Goal: Check status: Check status

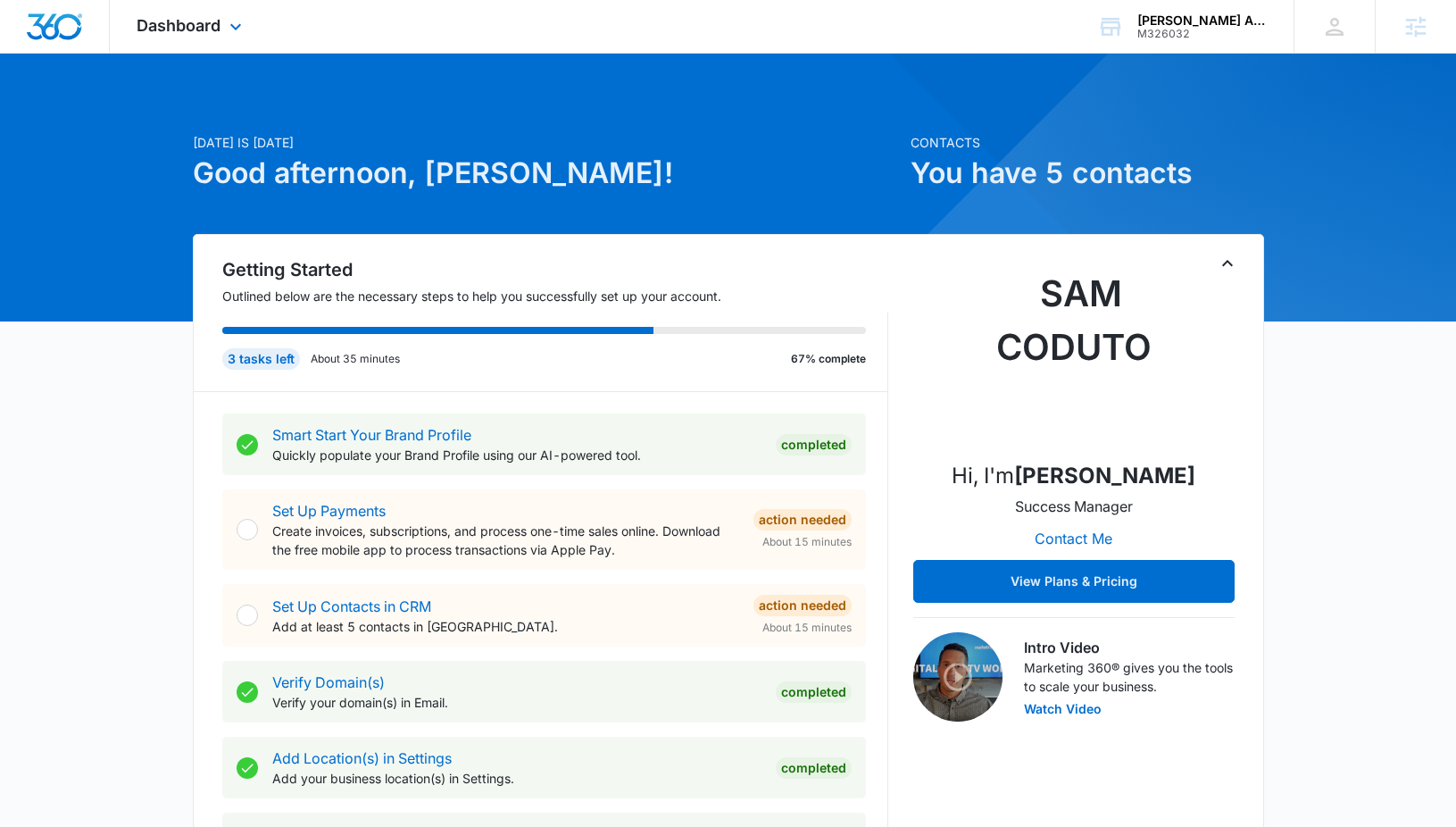
click at [181, 15] on div "Dashboard Apps Reputation Websites Forms CRM Email Social POS Content Ads Intel…" at bounding box center [191, 26] width 163 height 52
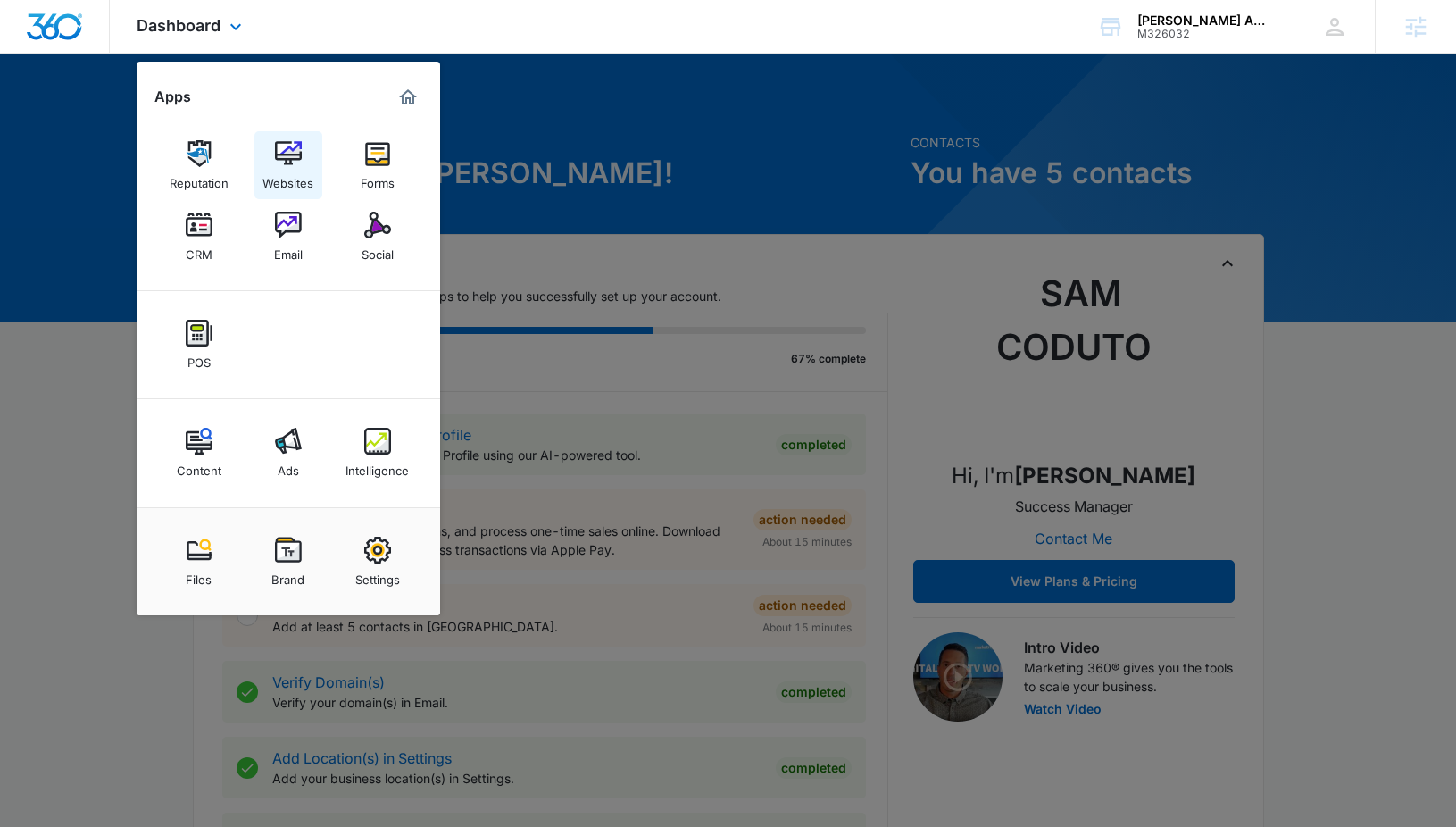
click at [292, 164] on img at bounding box center [288, 154] width 27 height 27
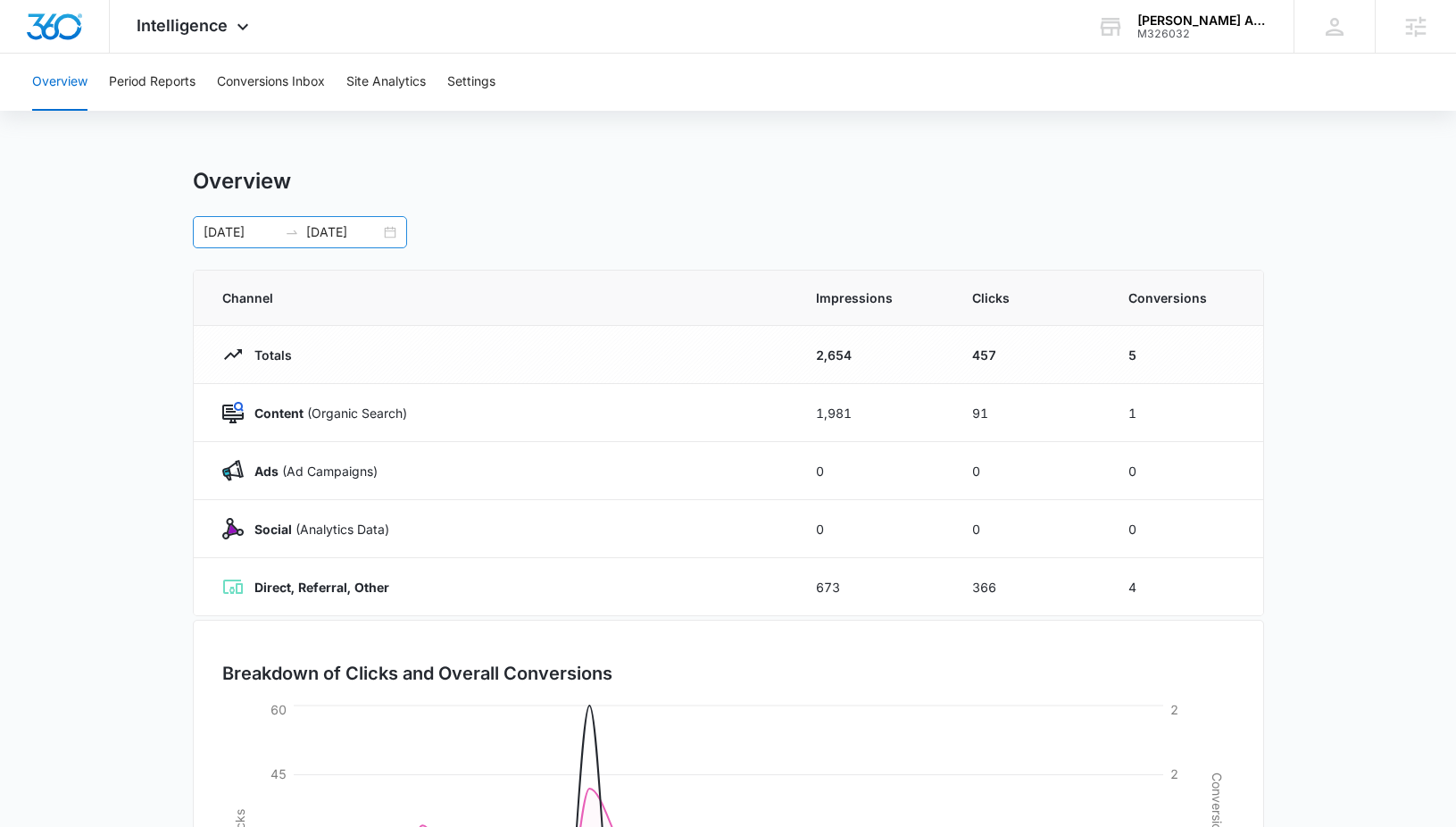
click at [322, 237] on input "08/31/2025" at bounding box center [343, 232] width 74 height 19
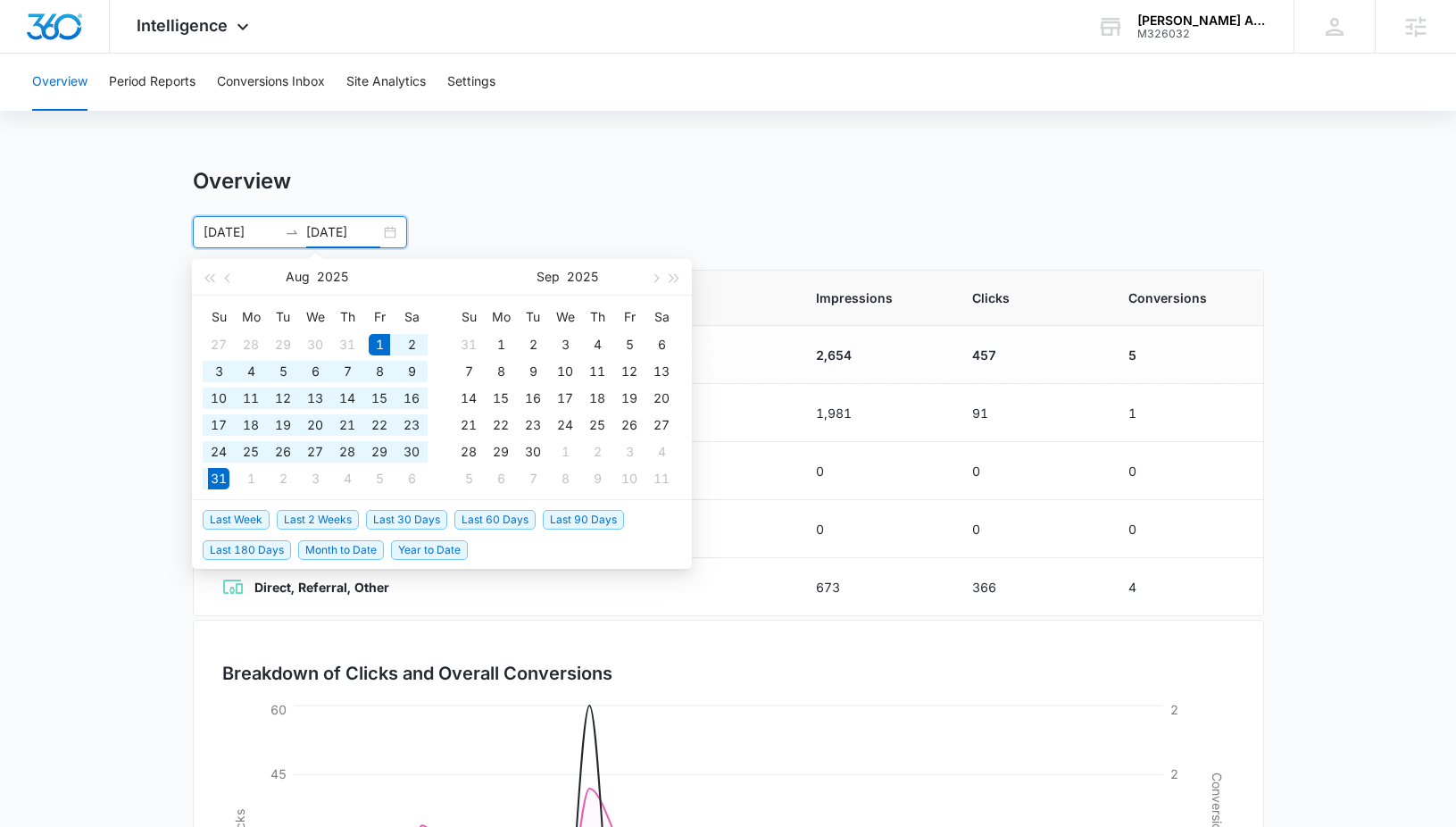
click at [390, 232] on div "08/01/2025 08/31/2025" at bounding box center [300, 231] width 215 height 32
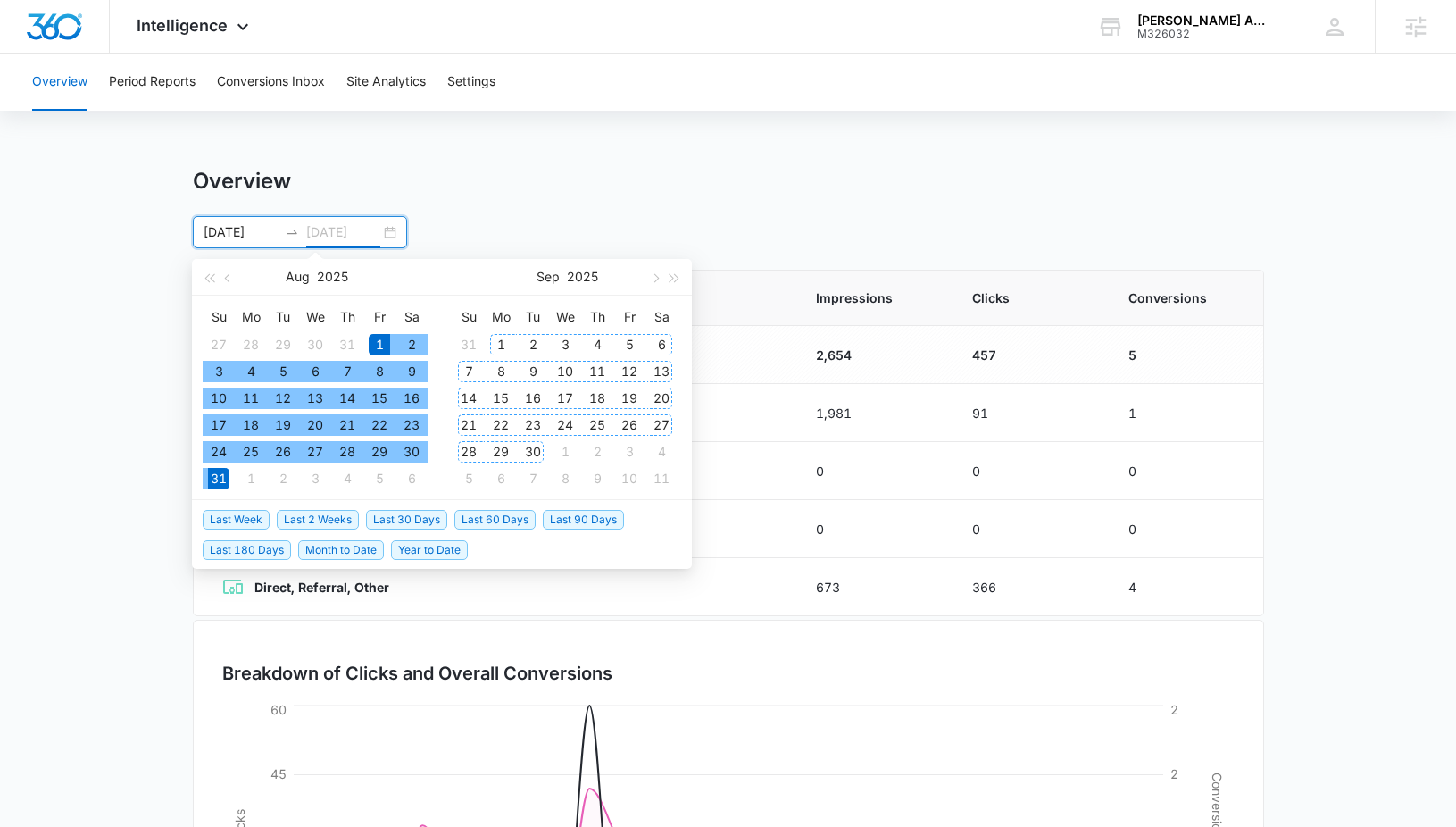
type input "08/31/2025"
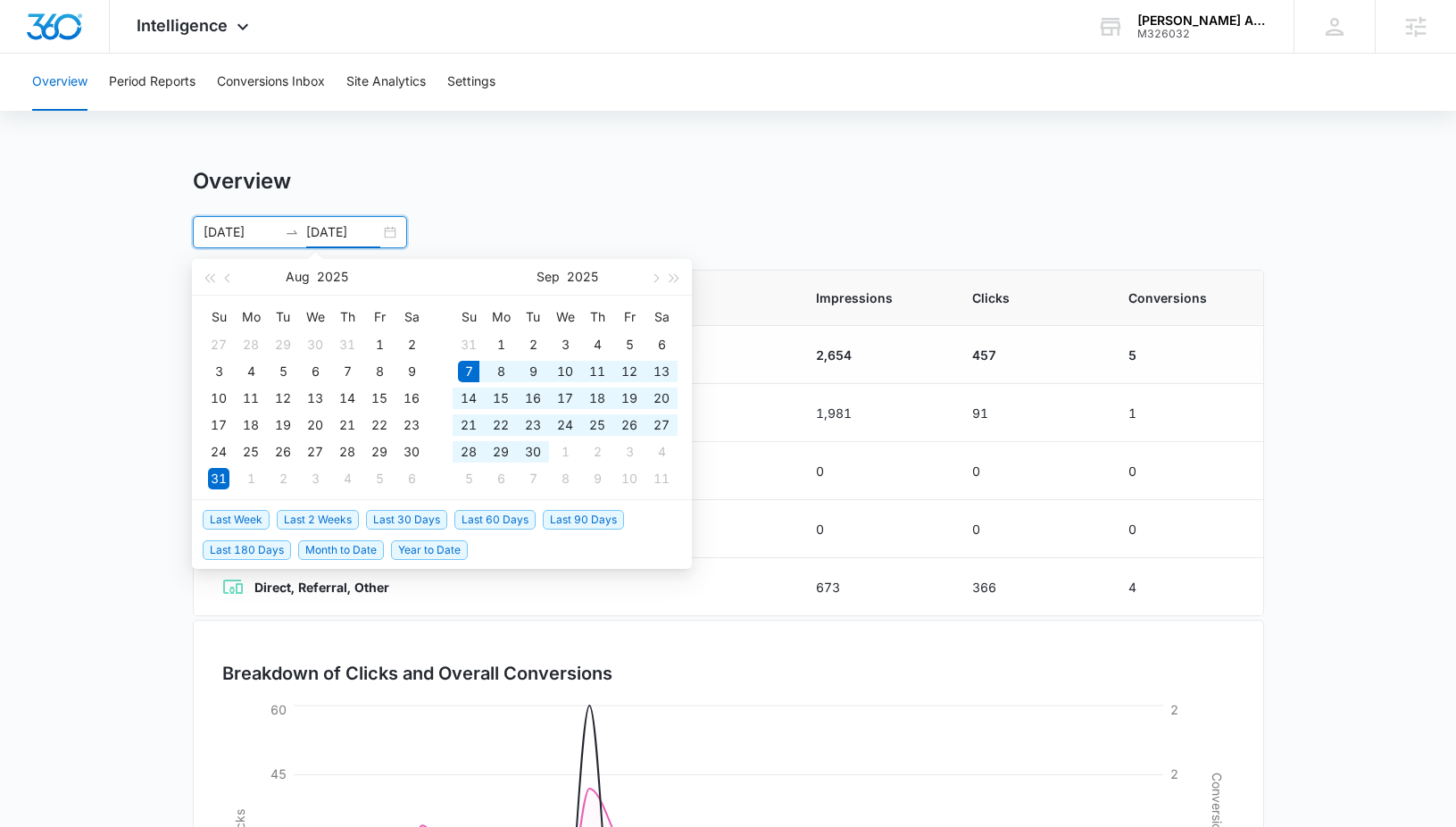
click at [425, 519] on span "Last 30 Days" at bounding box center [407, 520] width 82 height 19
type input "09/07/2025"
type input "10/07/2025"
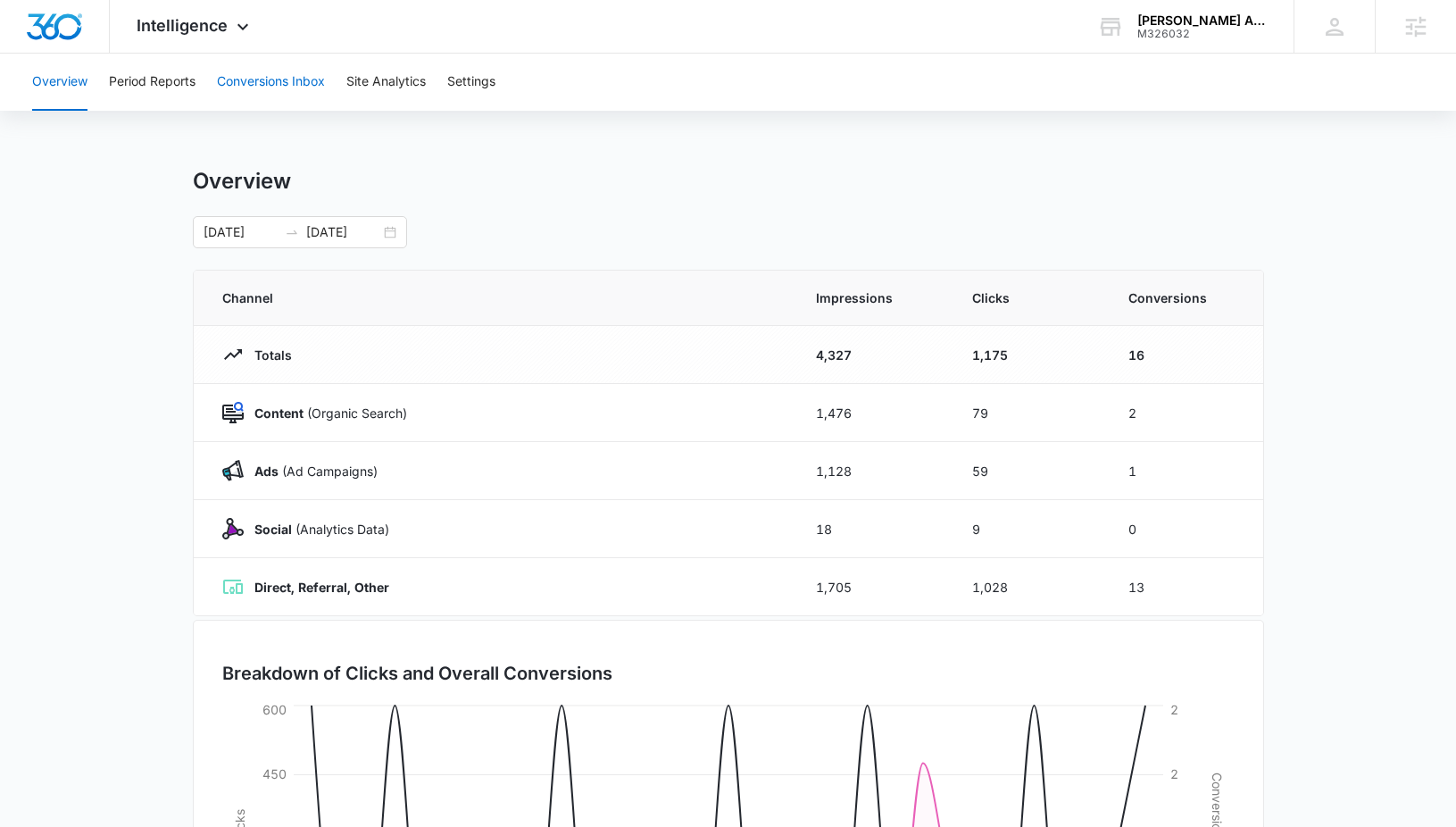
click at [275, 75] on button "Conversions Inbox" at bounding box center [270, 82] width 108 height 57
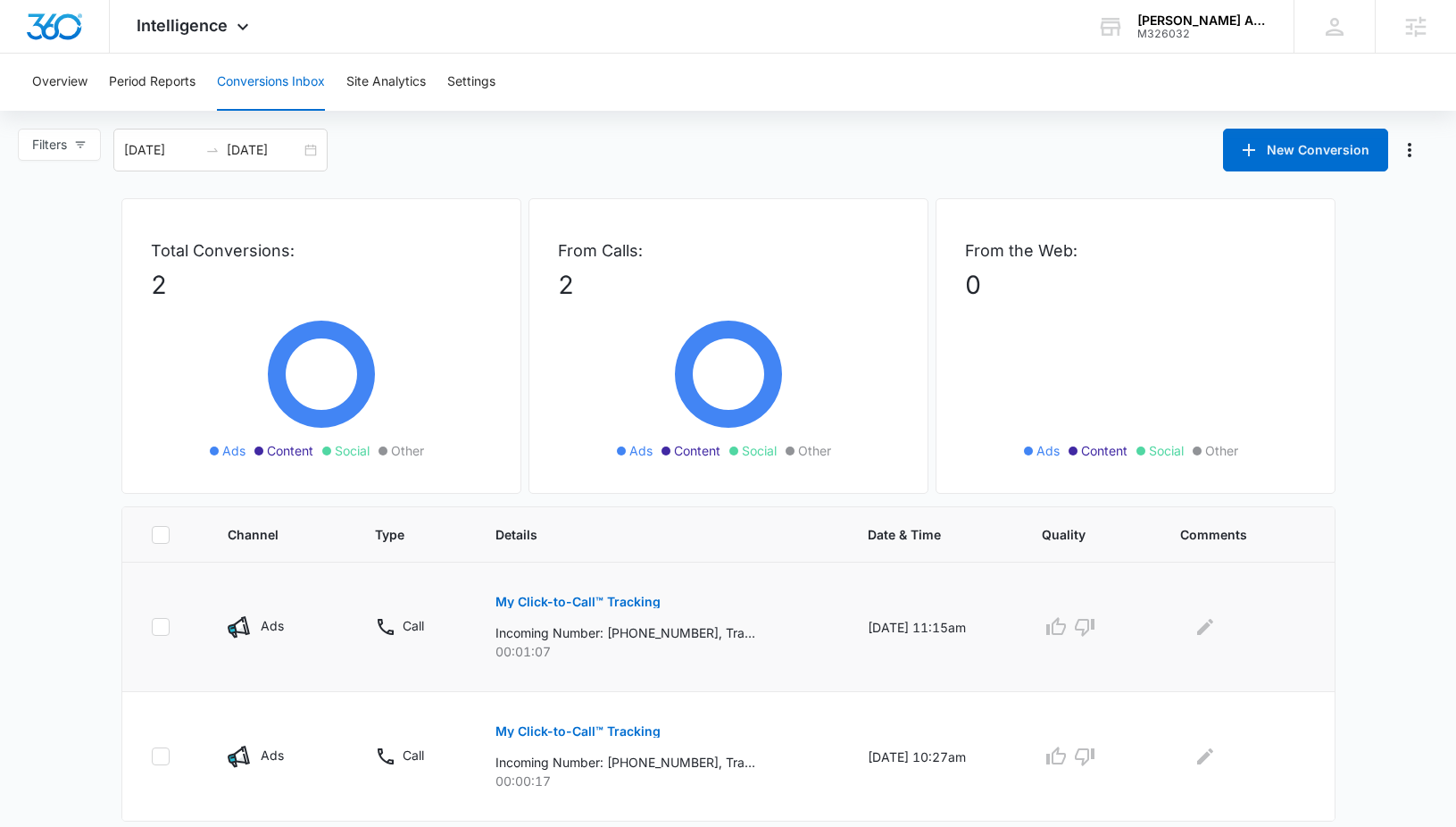
click at [575, 608] on button "My Click-to-Call™ Tracking" at bounding box center [578, 602] width 165 height 43
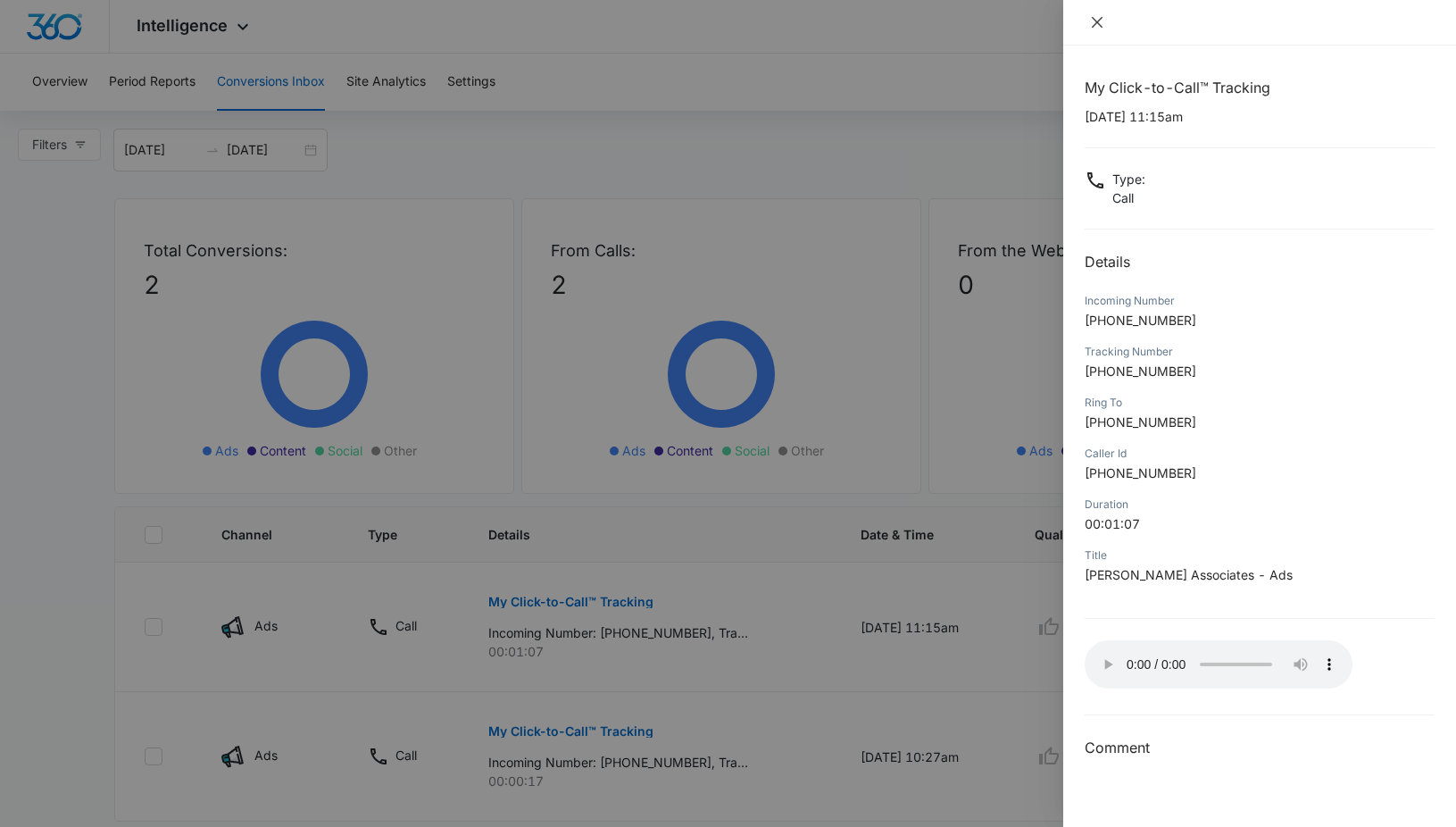
click at [1099, 20] on icon "close" at bounding box center [1097, 22] width 15 height 15
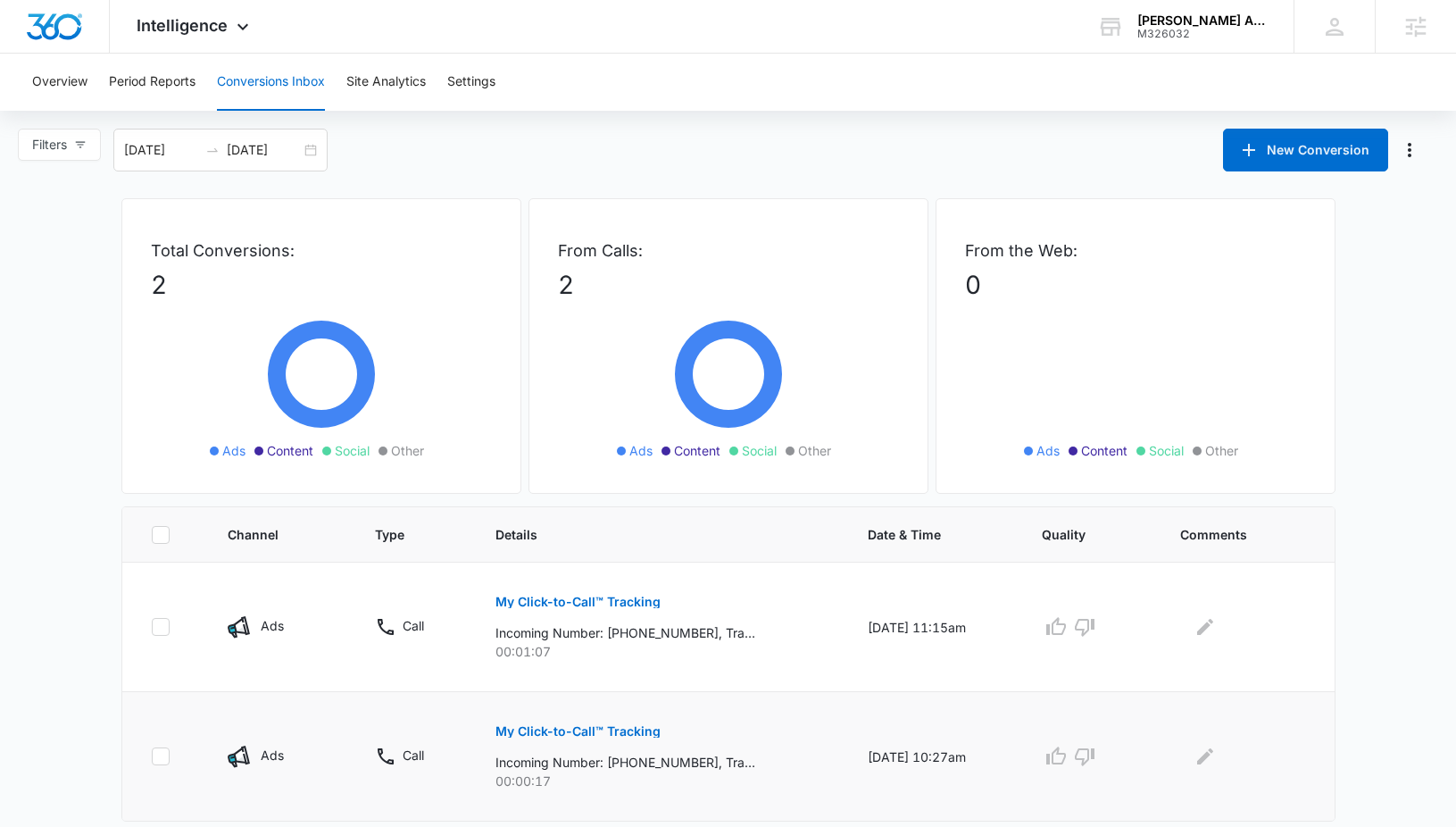
click at [538, 730] on p "My Click-to-Call™ Tracking" at bounding box center [578, 731] width 165 height 13
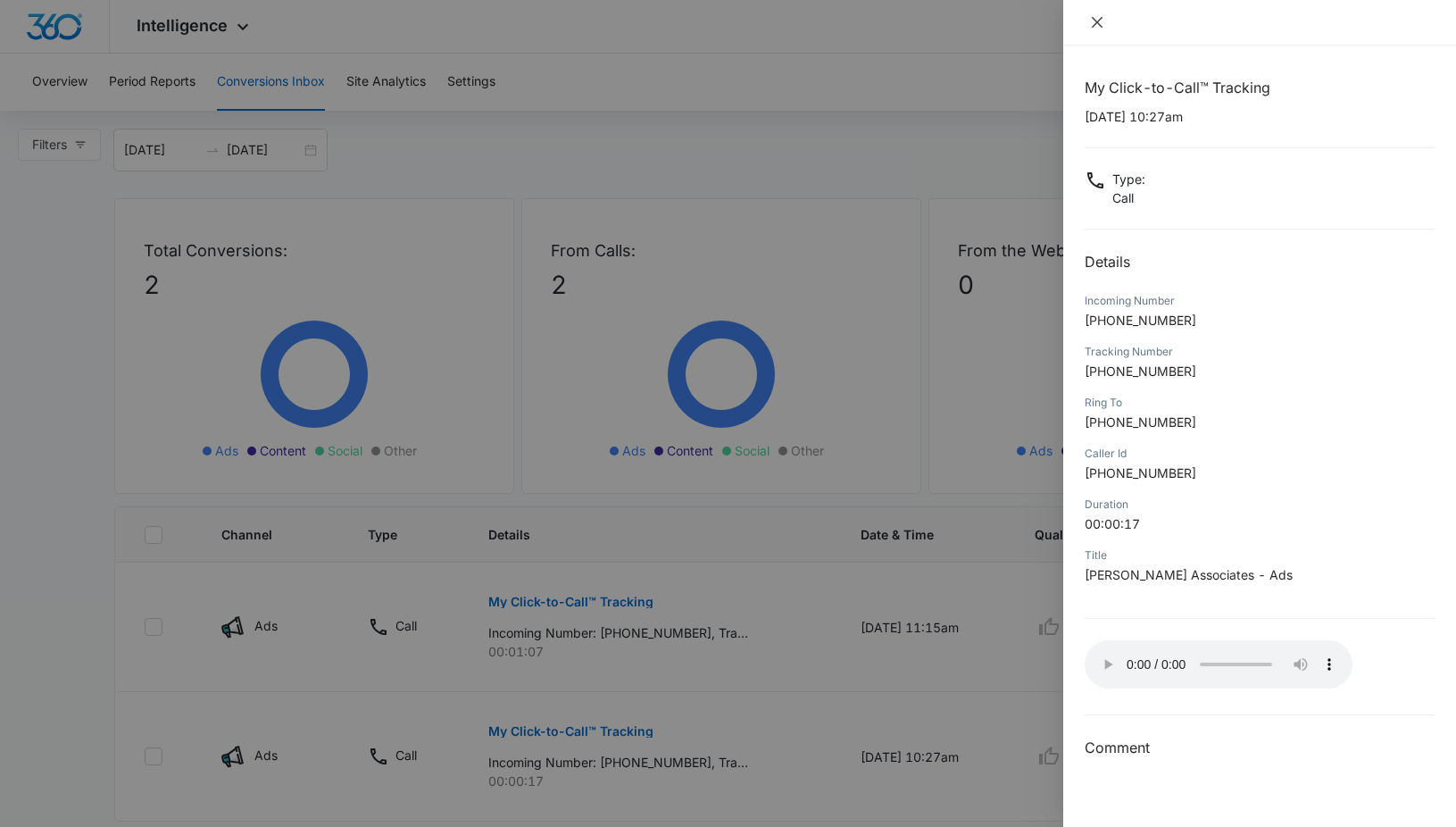
click at [1107, 19] on button "Close" at bounding box center [1098, 22] width 25 height 17
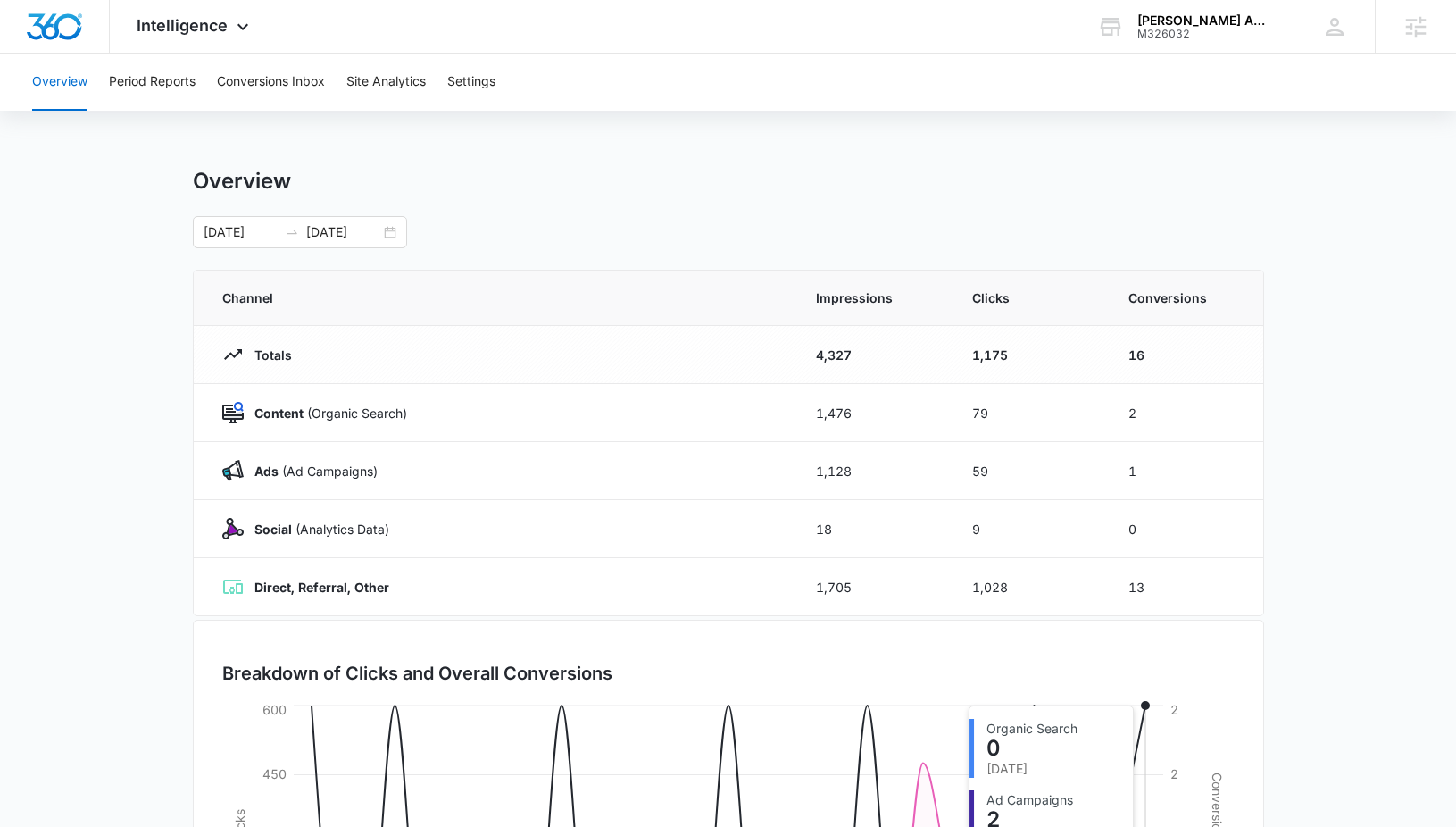
click at [1147, 706] on circle at bounding box center [1145, 705] width 7 height 7
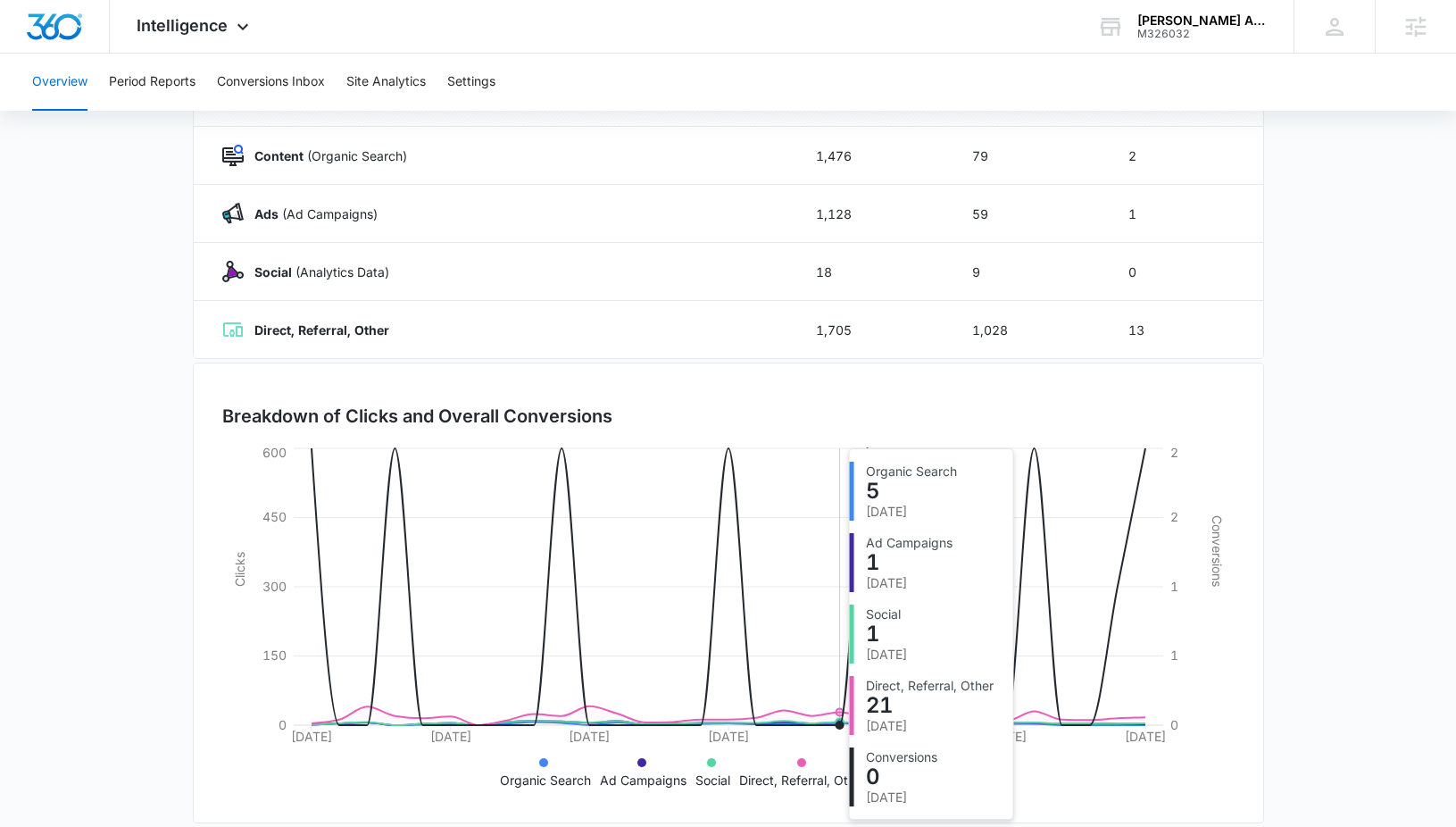
scroll to position [279, 0]
